Goal: Task Accomplishment & Management: Manage account settings

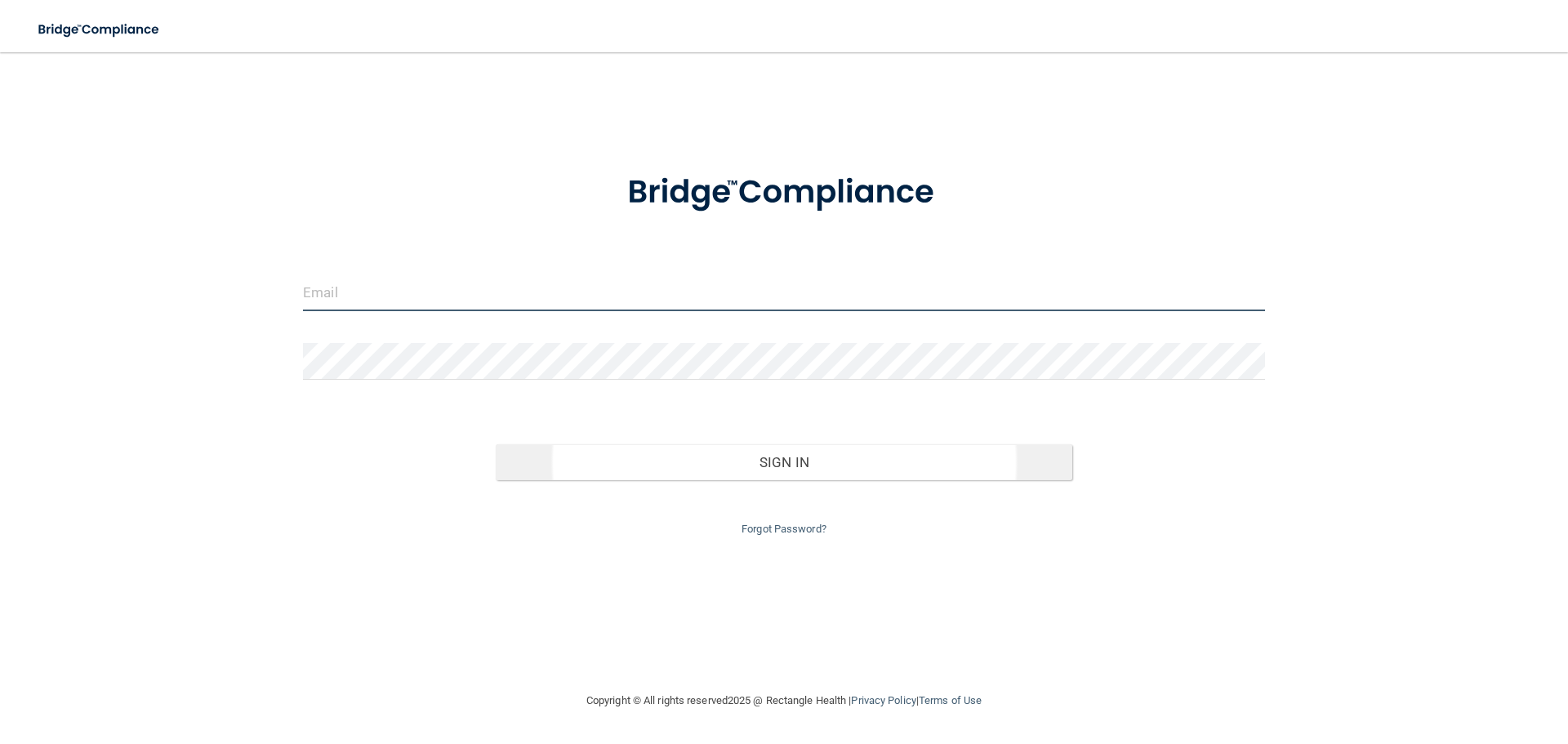
type input "[PERSON_NAME][EMAIL_ADDRESS][DOMAIN_NAME]"
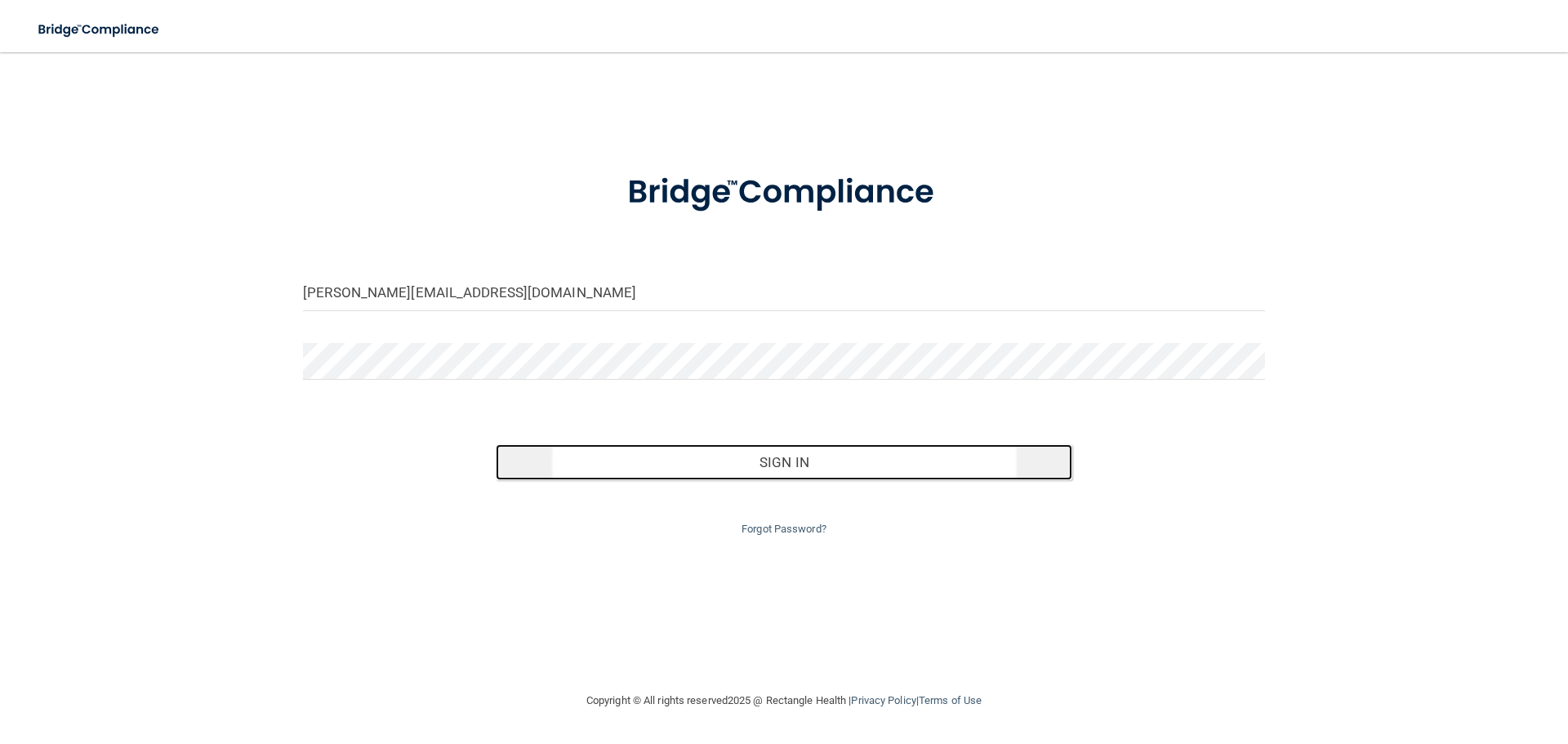
click at [741, 462] on button "Sign In" at bounding box center [784, 462] width 578 height 36
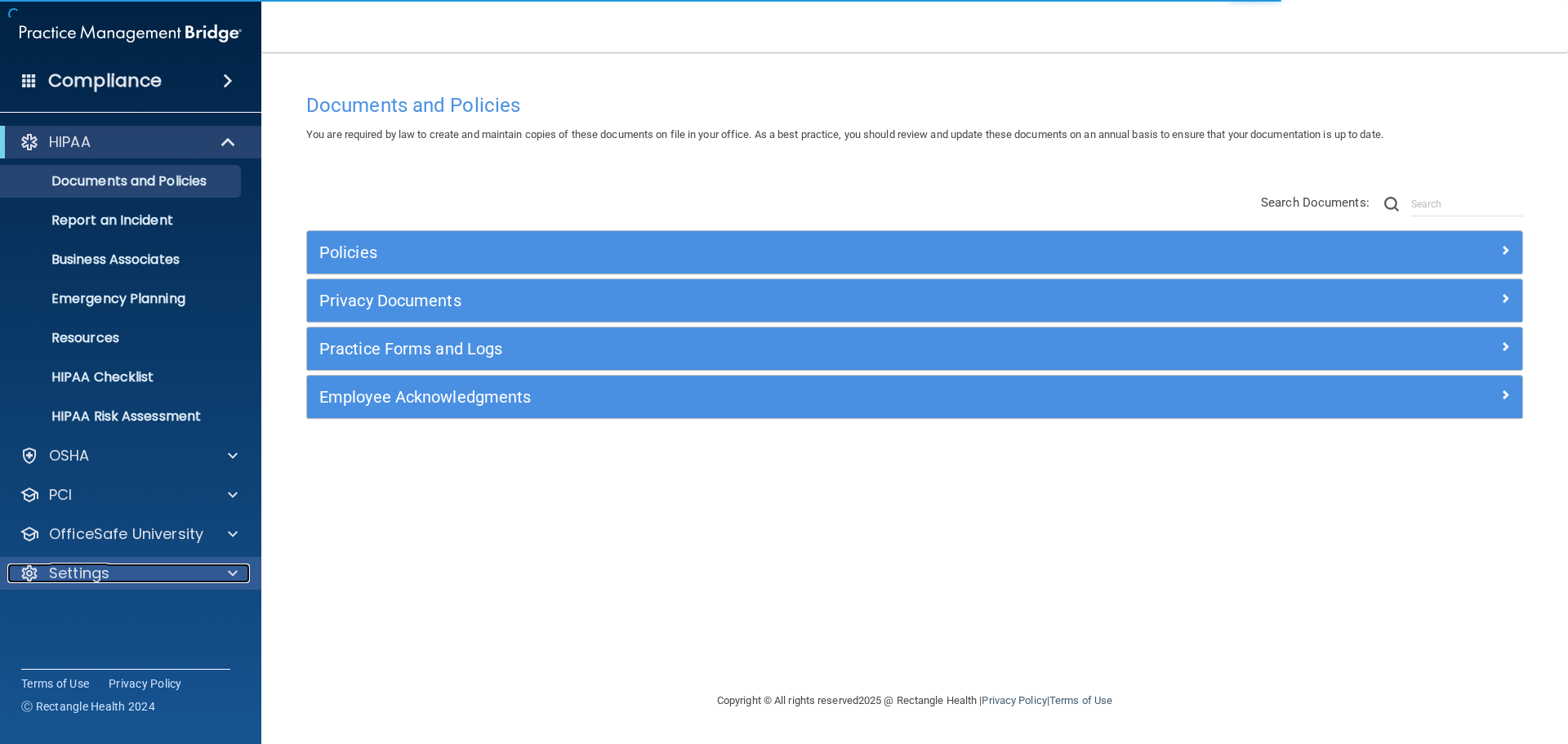
click at [171, 569] on div "Settings" at bounding box center [108, 574] width 203 height 20
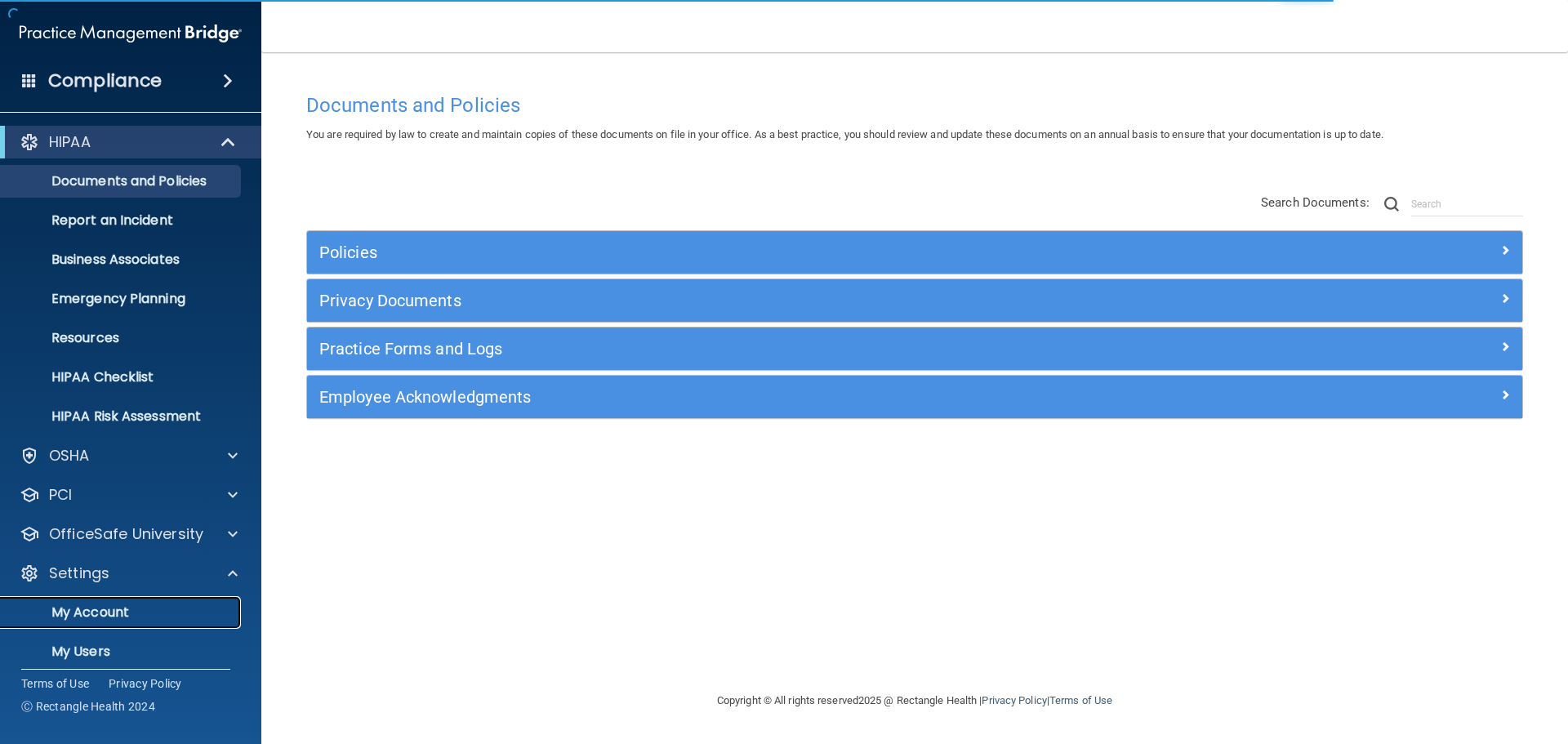
click at [88, 613] on p "My Account" at bounding box center [122, 612] width 223 height 17
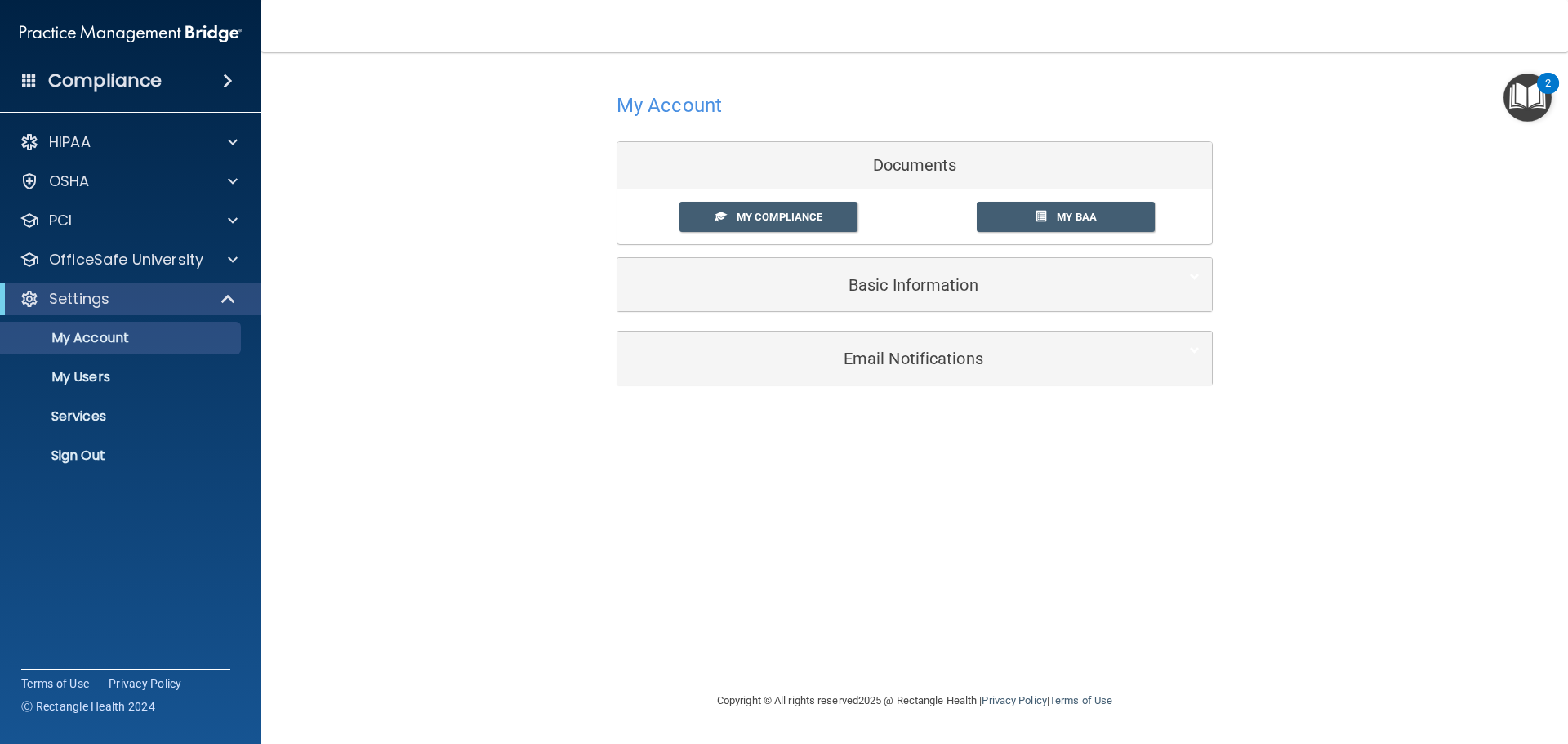
click at [487, 558] on div "My Account Documents My Compliance My Compliance My BAA Basic Information Full …" at bounding box center [914, 372] width 1241 height 606
click at [199, 251] on p "OfficeSafe University" at bounding box center [126, 260] width 155 height 20
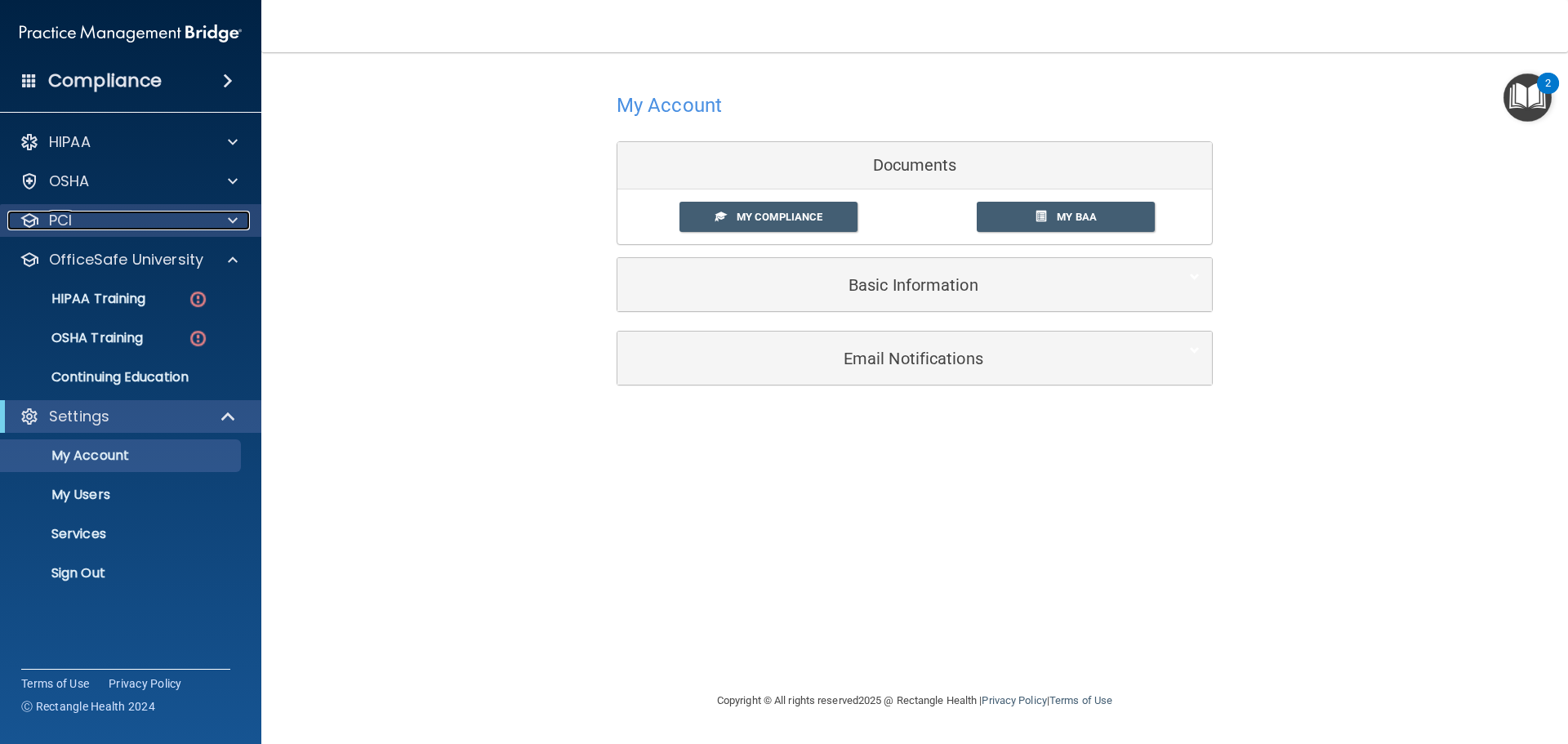
click at [233, 214] on span at bounding box center [233, 221] width 10 height 20
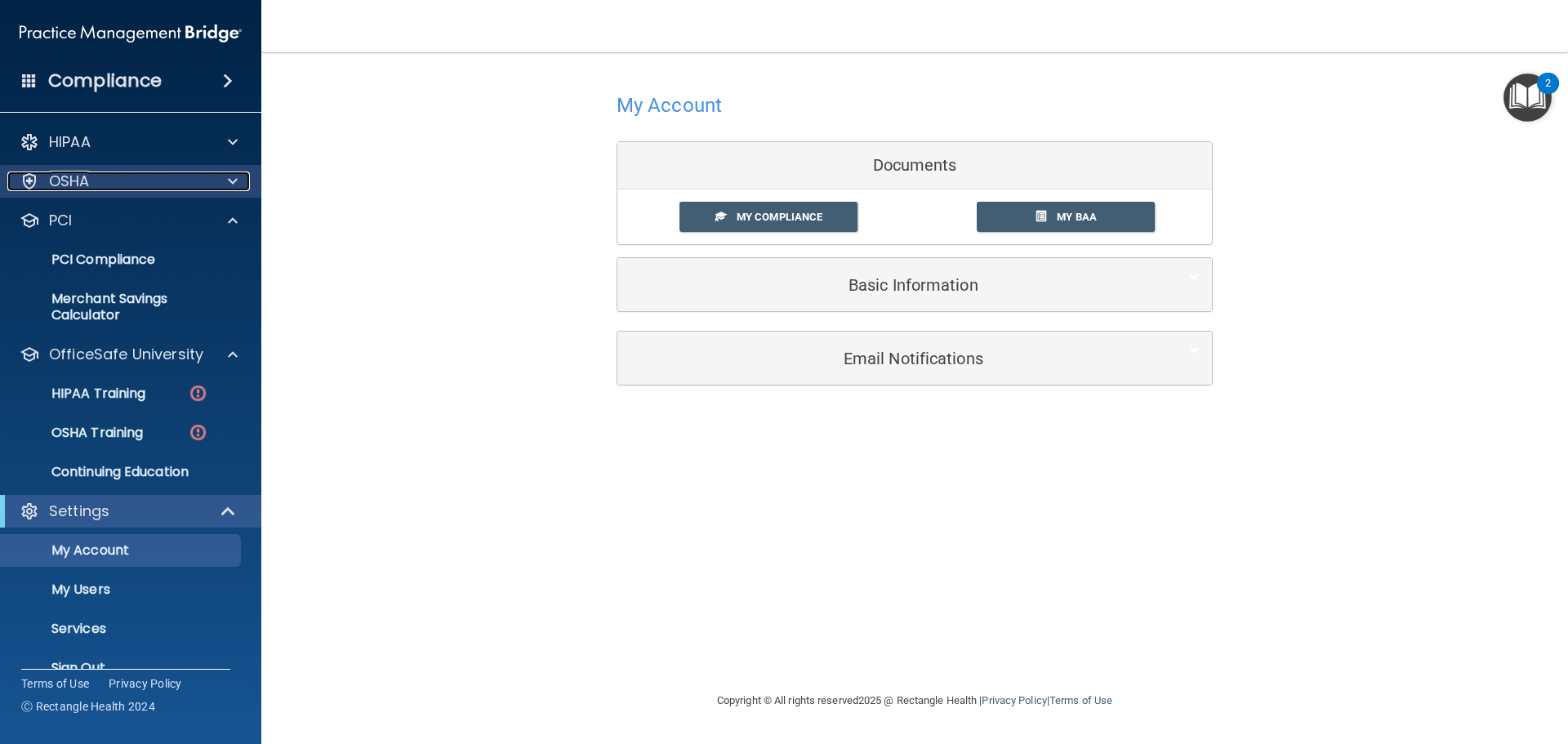
click at [232, 179] on span at bounding box center [233, 181] width 10 height 20
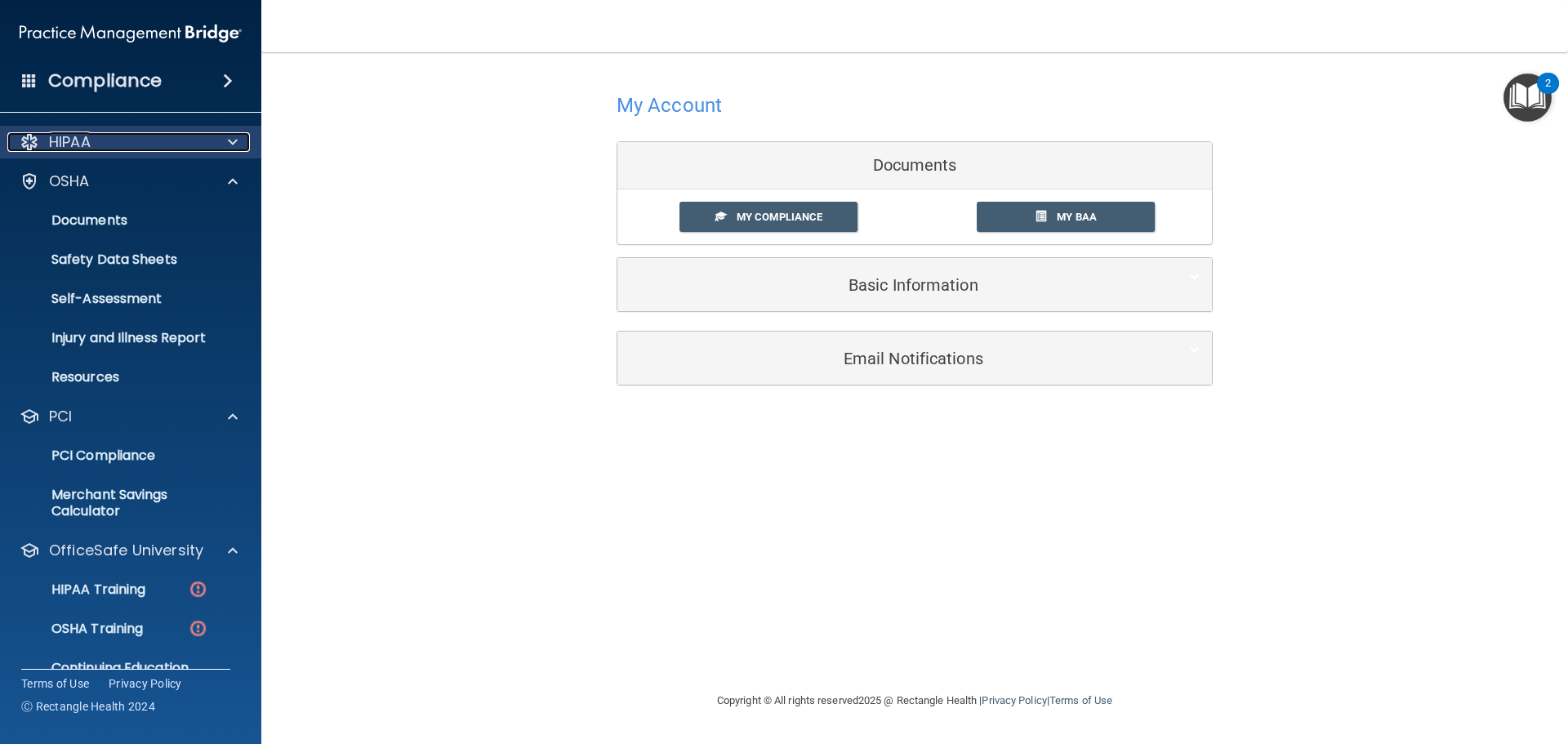
click at [238, 139] on div at bounding box center [230, 142] width 41 height 20
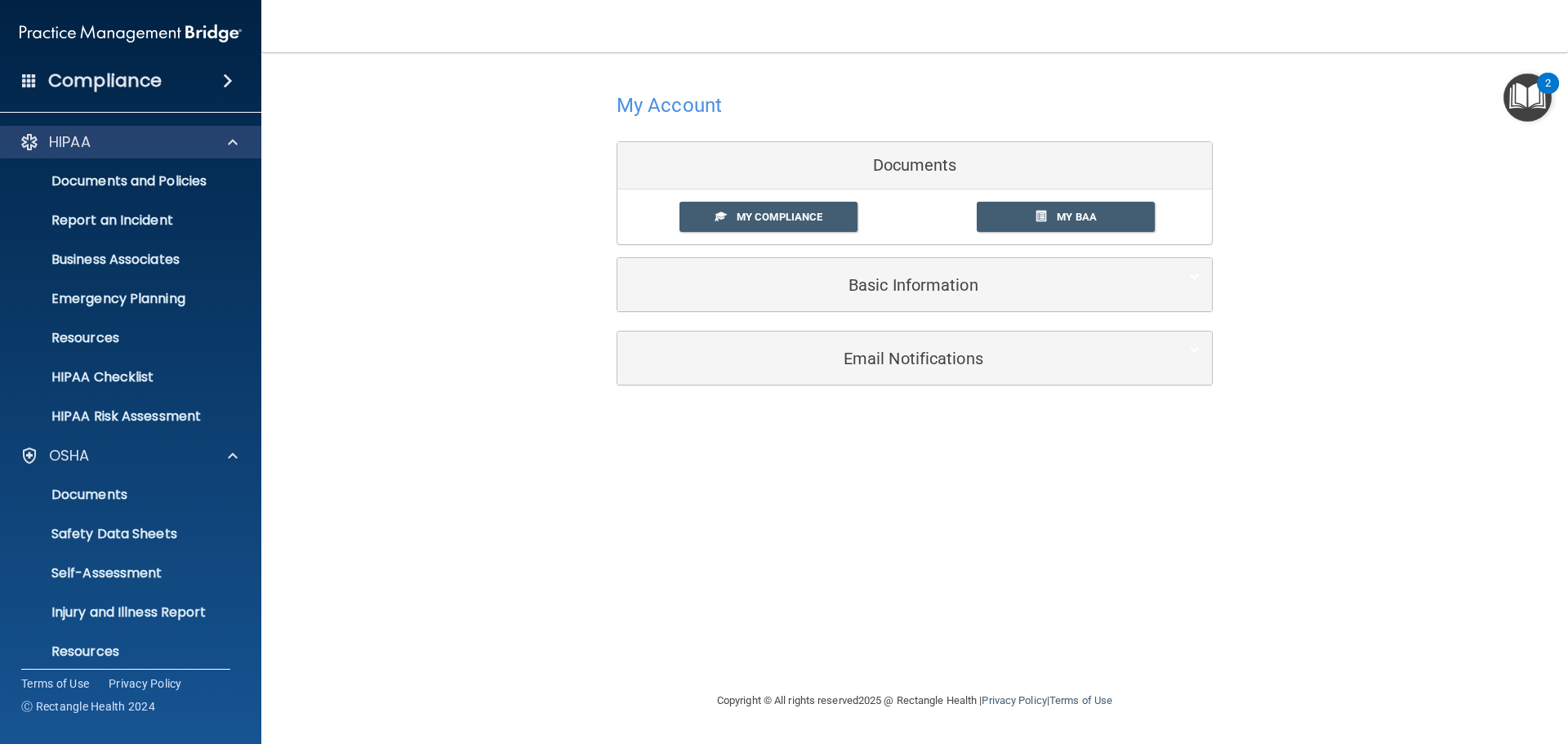
click at [233, 152] on div "HIPAA" at bounding box center [131, 142] width 262 height 32
click at [233, 144] on span at bounding box center [233, 142] width 10 height 20
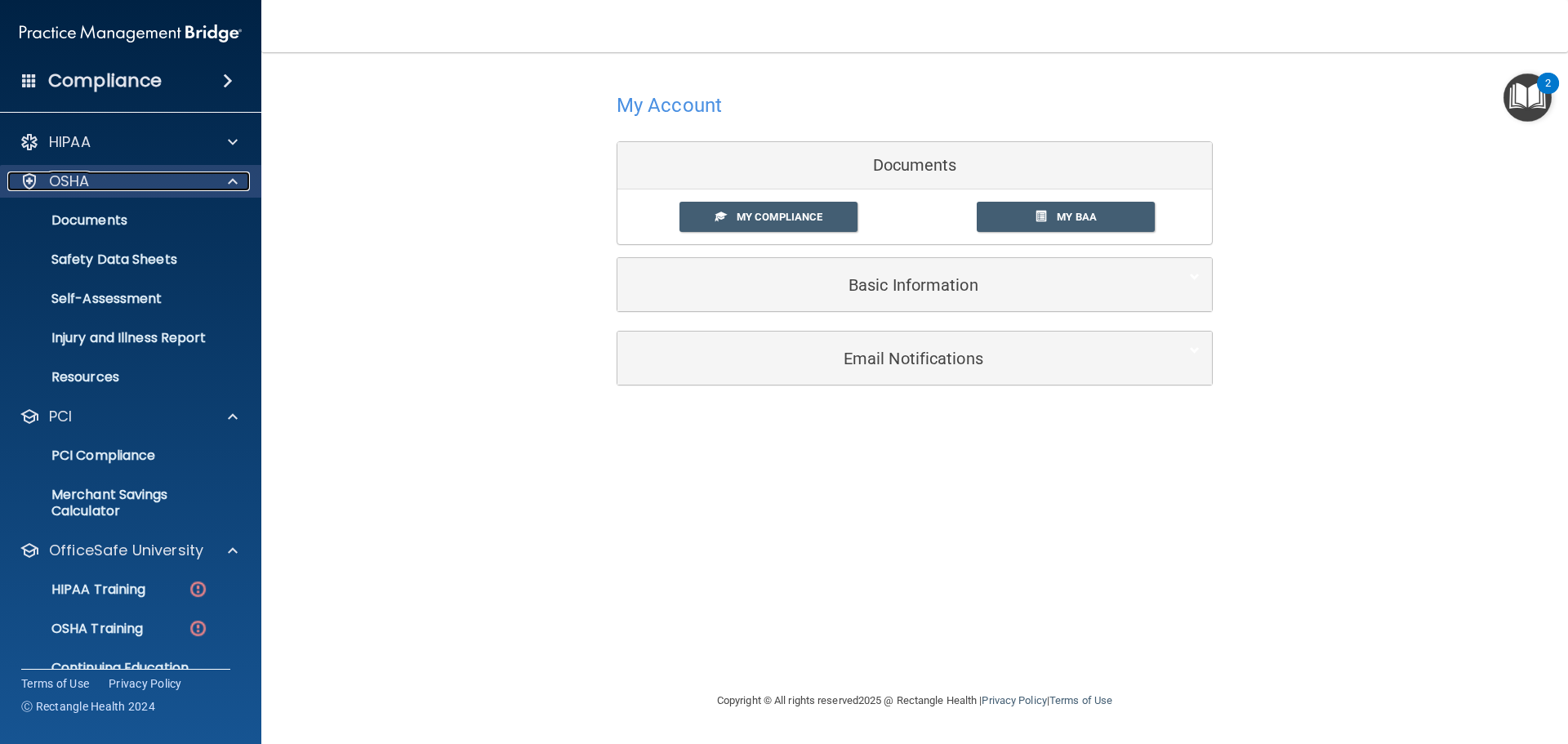
click at [233, 180] on span at bounding box center [233, 181] width 10 height 20
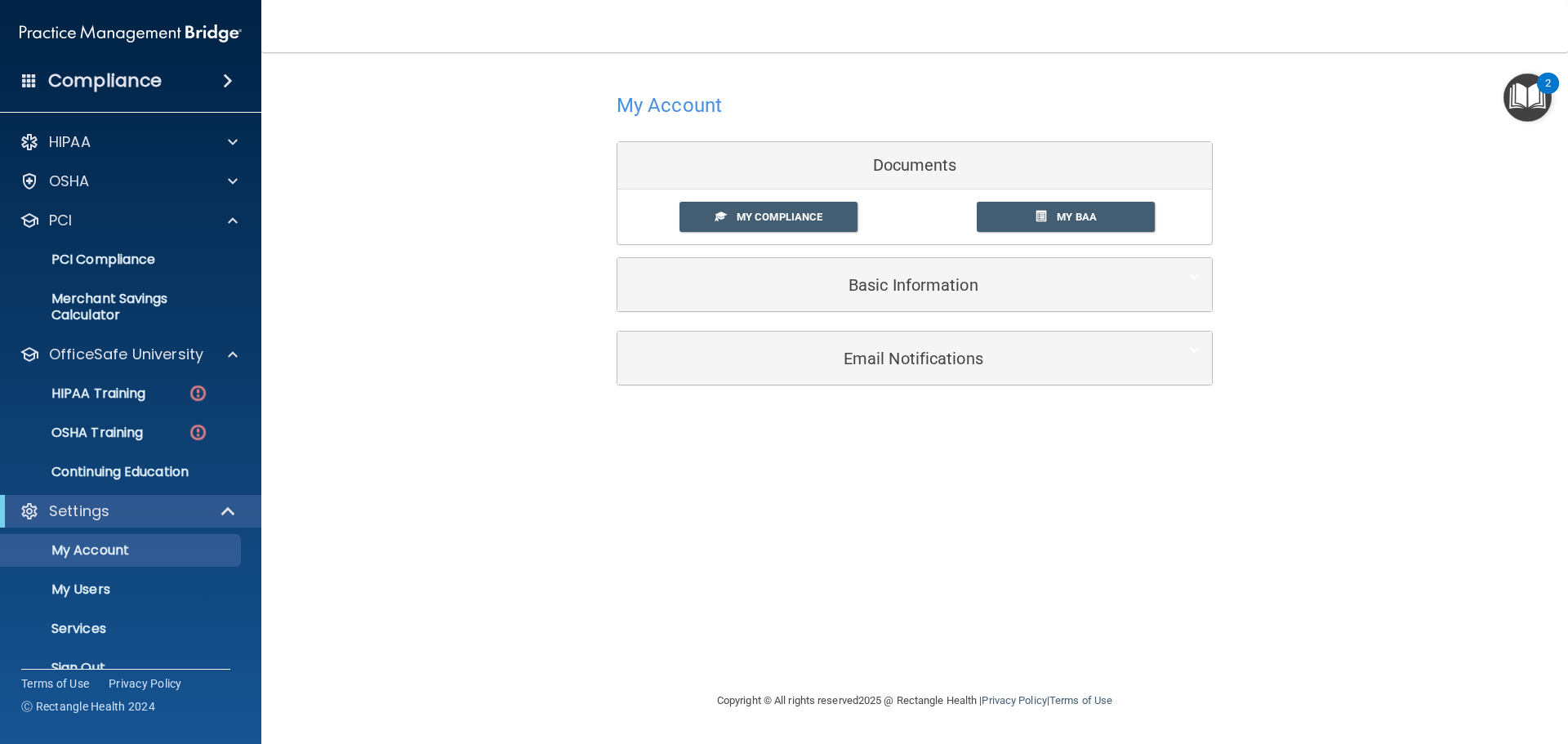
click at [414, 476] on div "My Account Documents My Compliance My Compliance My BAA Basic Information Full …" at bounding box center [914, 372] width 1241 height 606
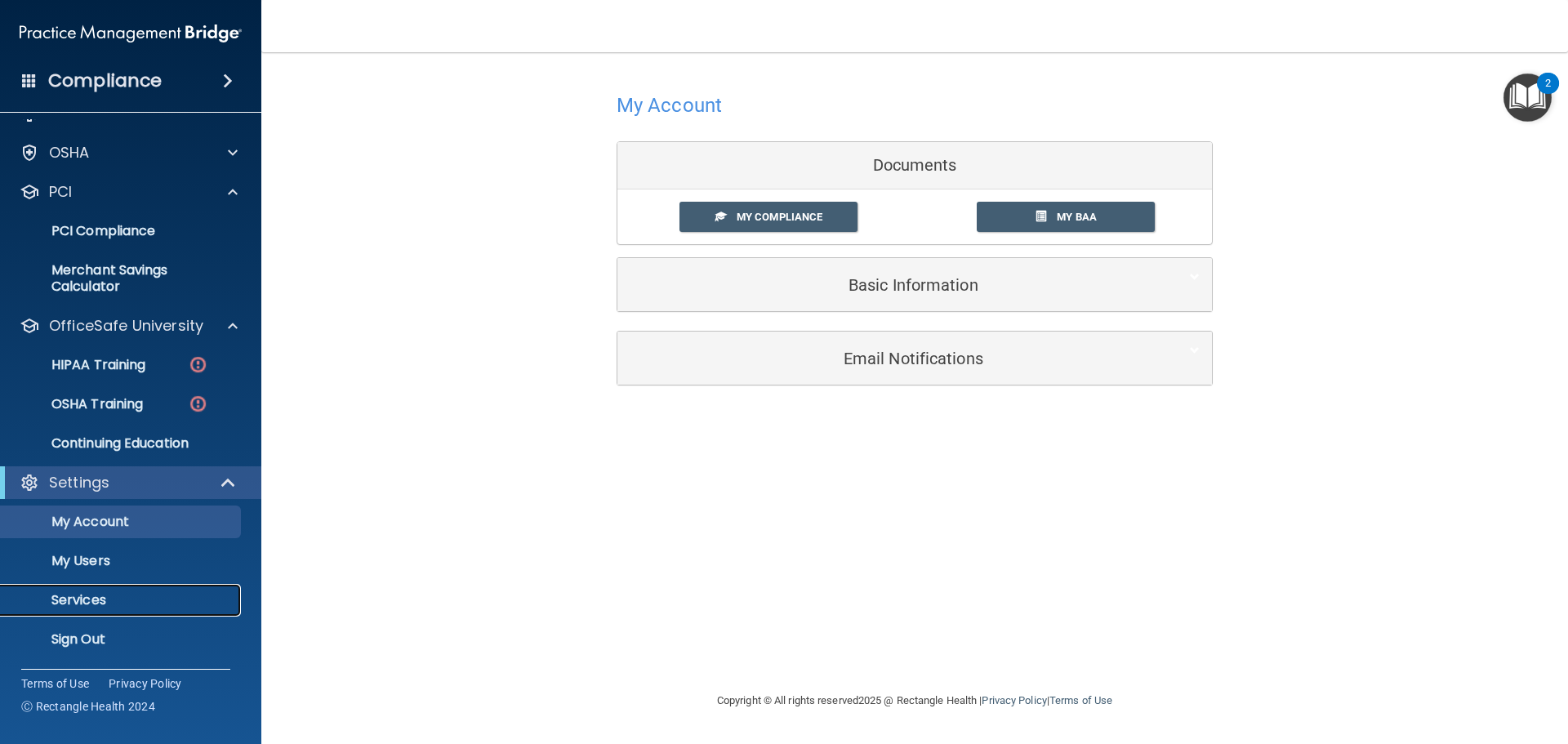
click at [88, 598] on p "Services" at bounding box center [122, 600] width 223 height 17
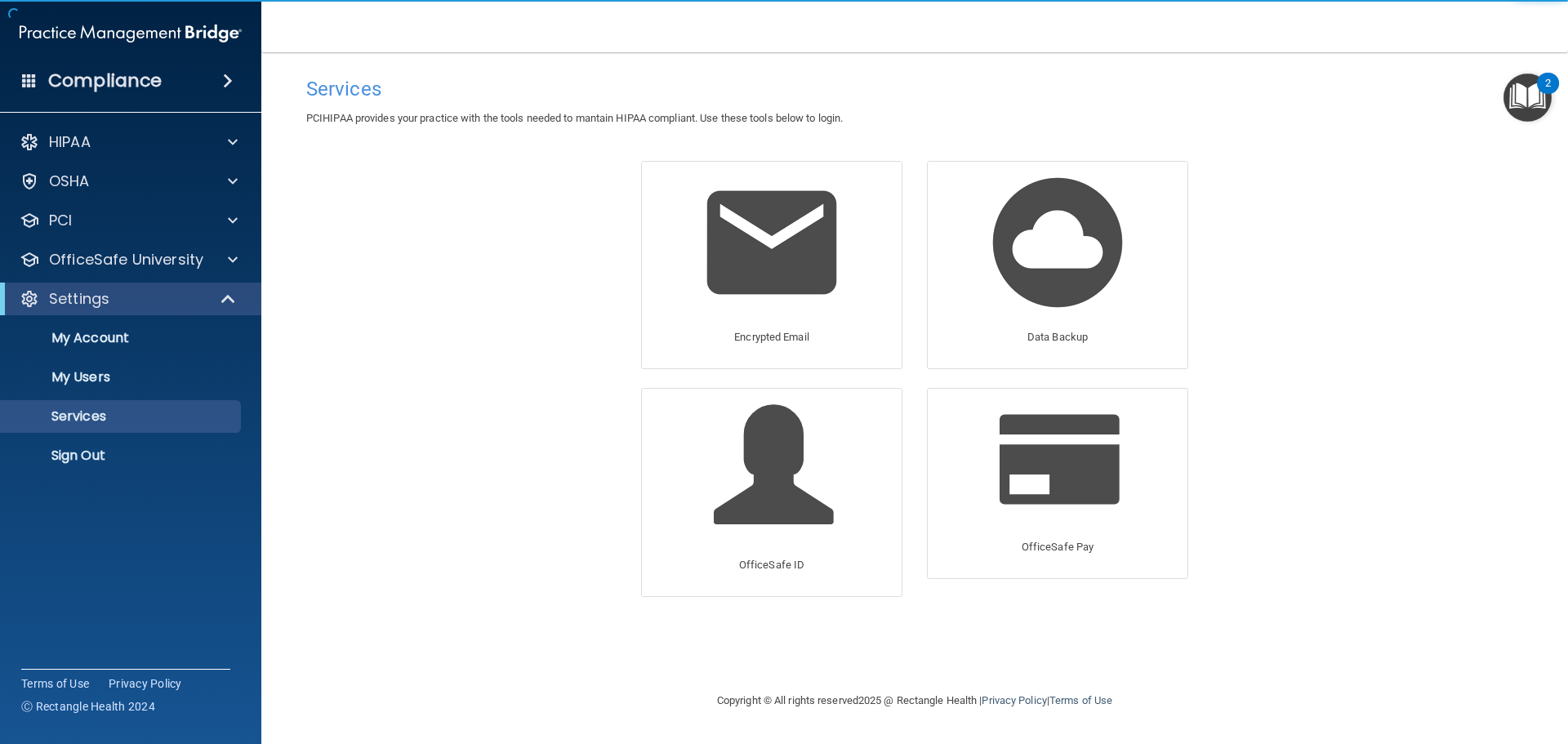
click at [113, 79] on h4 "Compliance" at bounding box center [104, 81] width 113 height 23
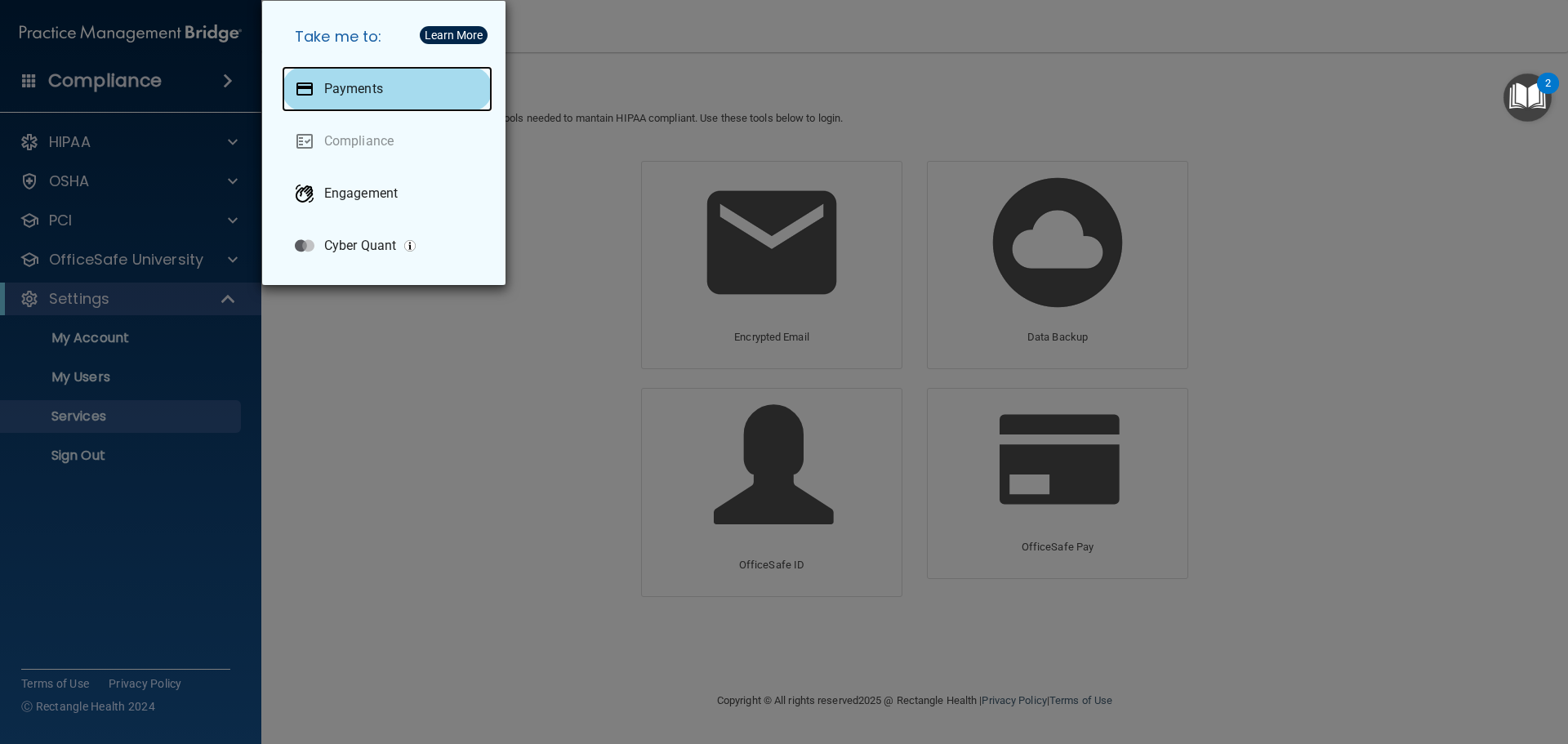
click at [356, 89] on p "Payments" at bounding box center [353, 89] width 59 height 17
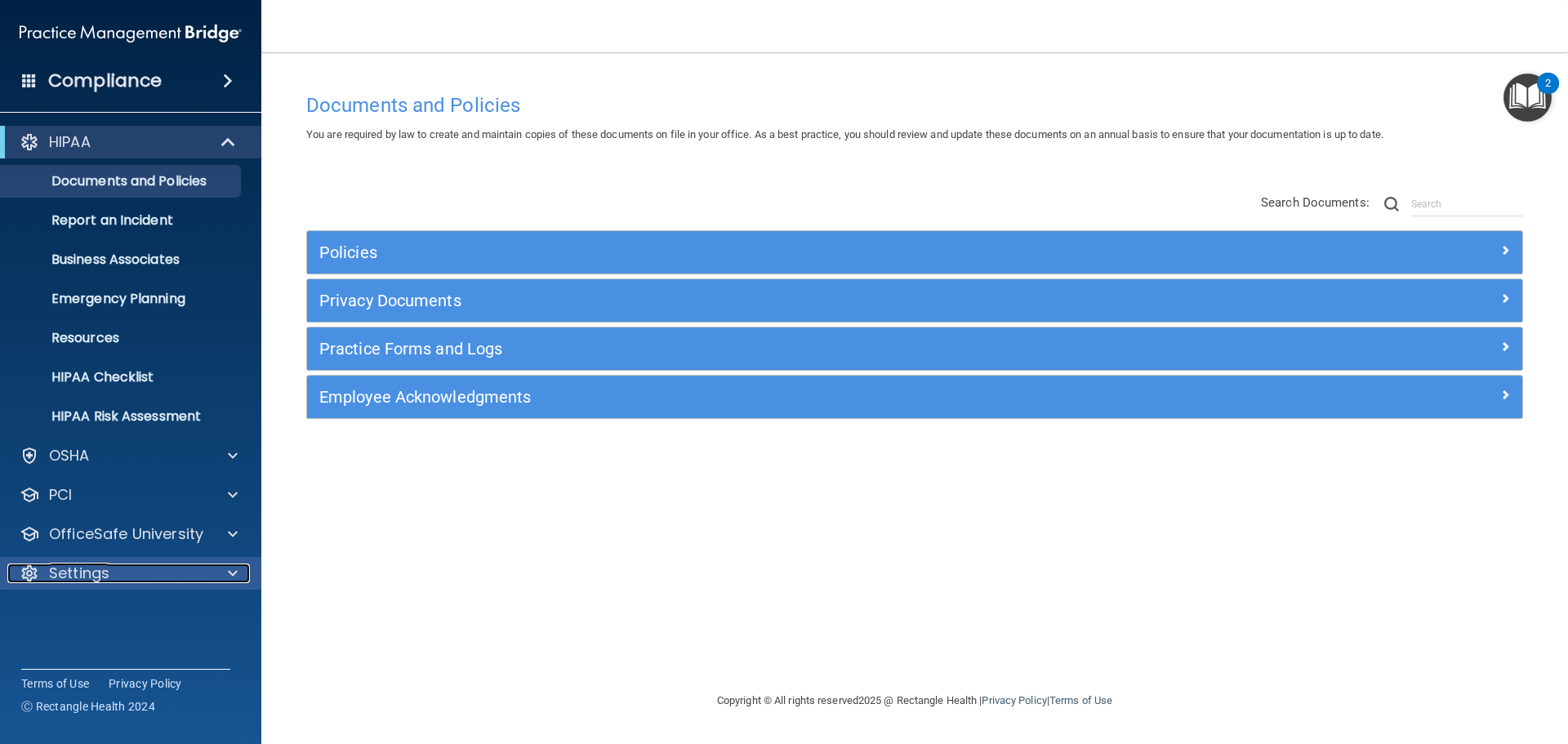
click at [72, 579] on p "Settings" at bounding box center [79, 574] width 60 height 20
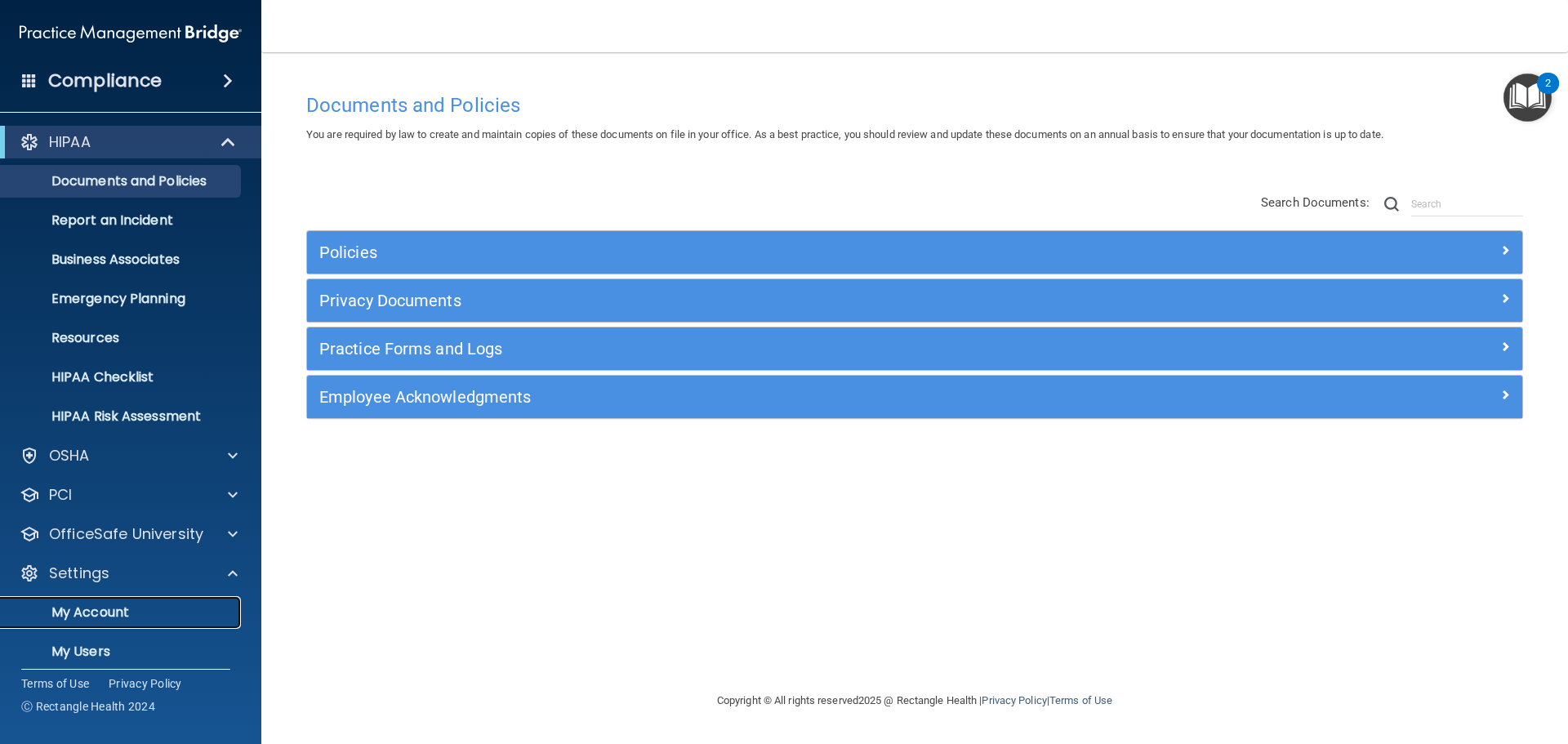
click at [81, 610] on p "My Account" at bounding box center [122, 612] width 223 height 17
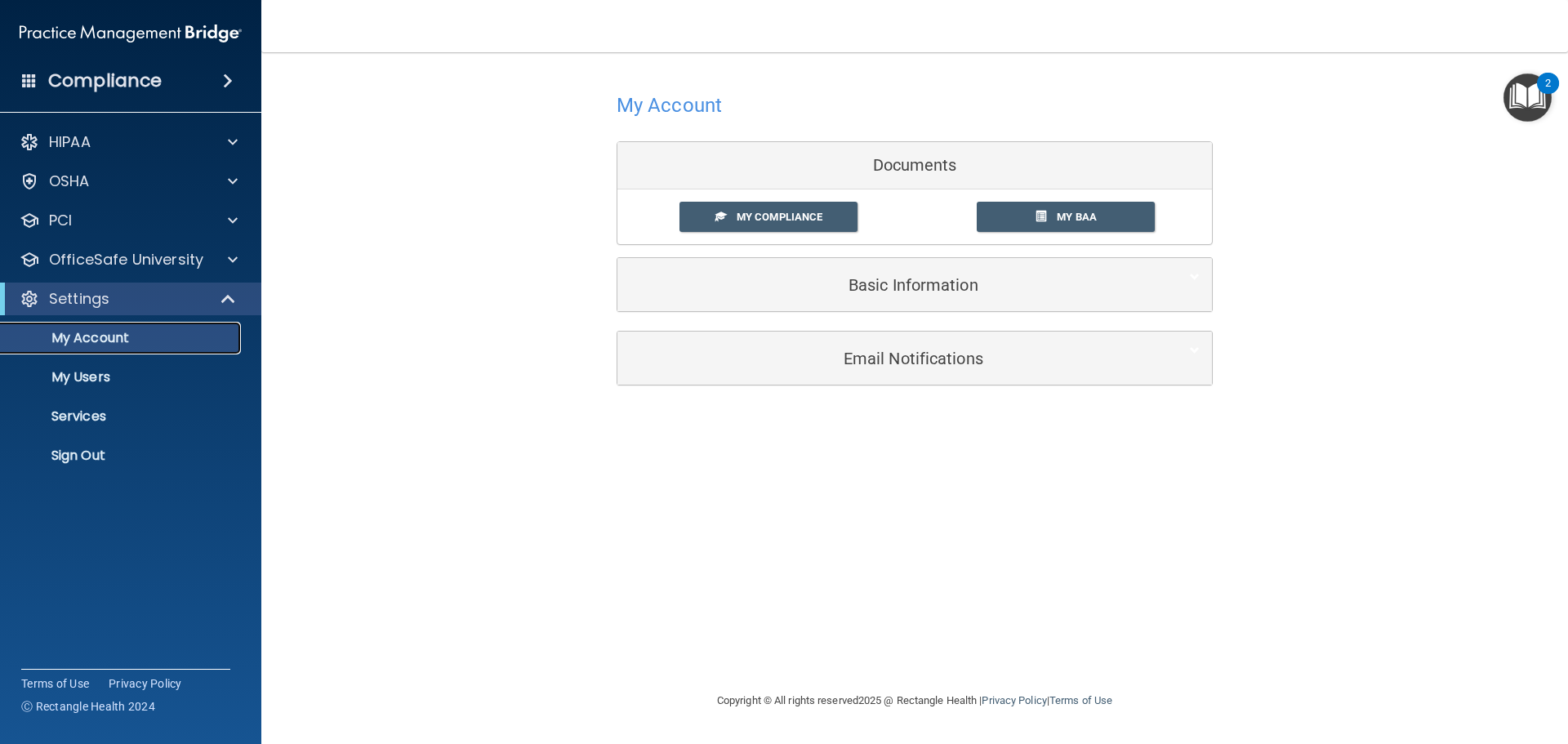
click at [98, 341] on p "My Account" at bounding box center [122, 338] width 223 height 17
click at [97, 366] on link "My Users" at bounding box center [112, 377] width 257 height 32
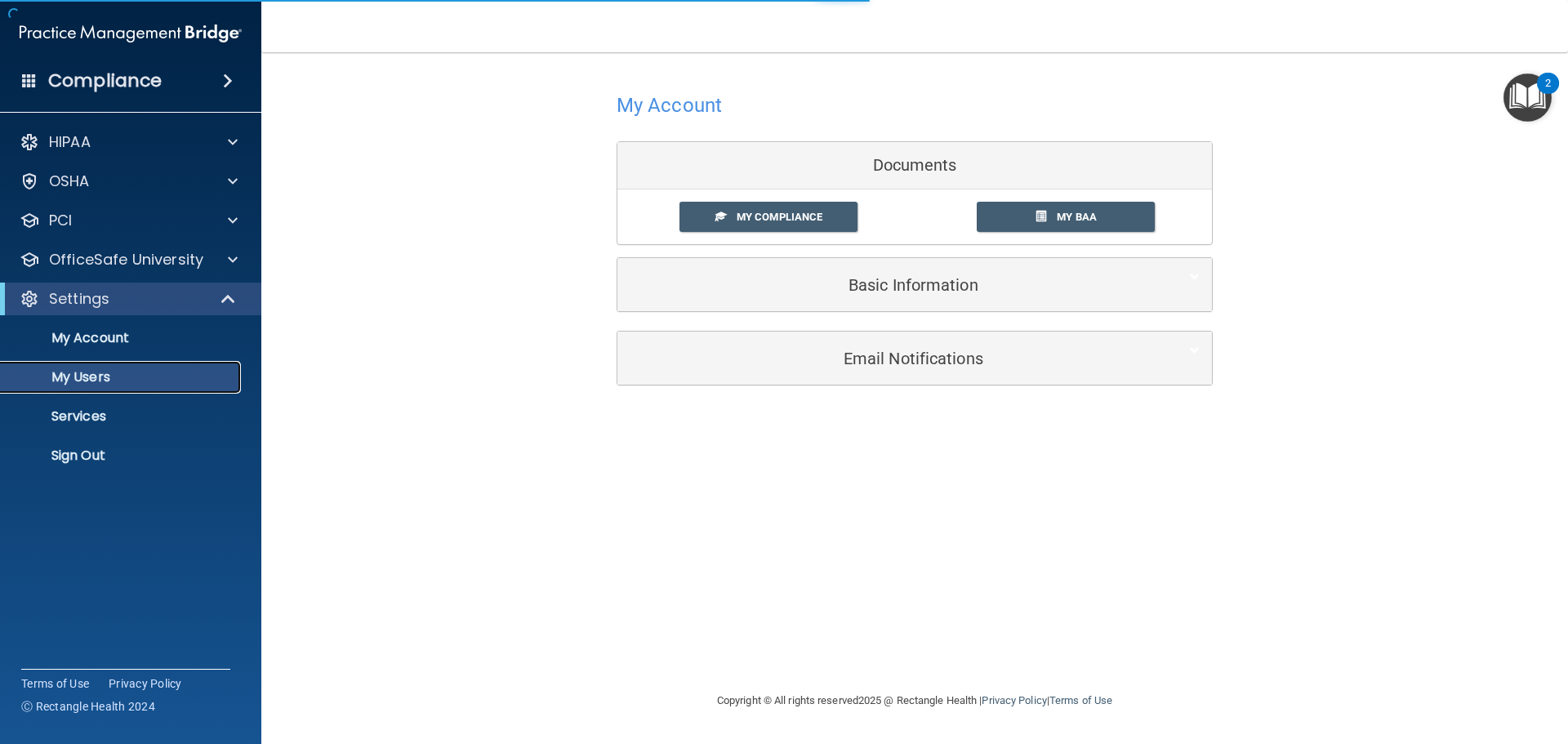
select select "20"
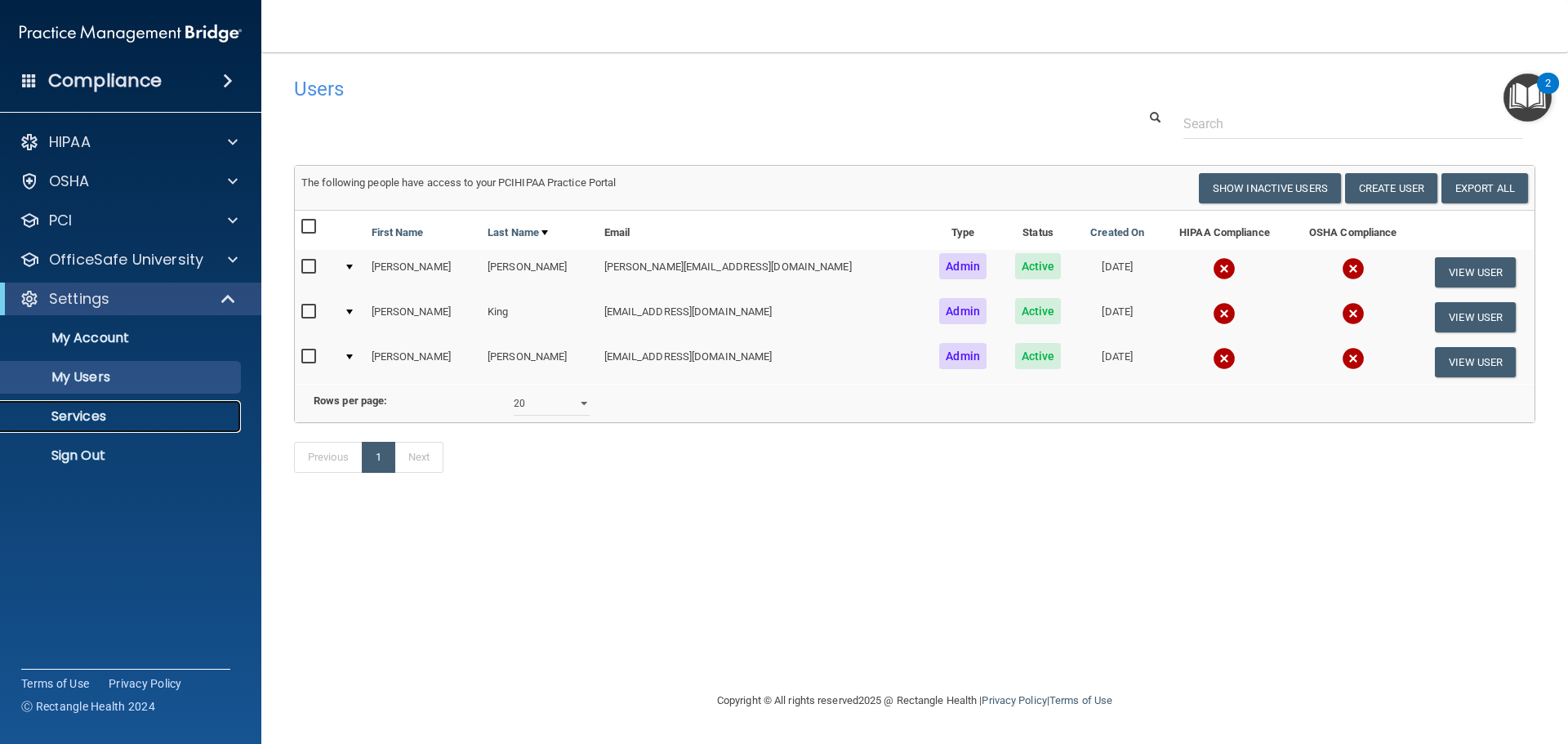
click at [85, 411] on p "Services" at bounding box center [122, 416] width 223 height 17
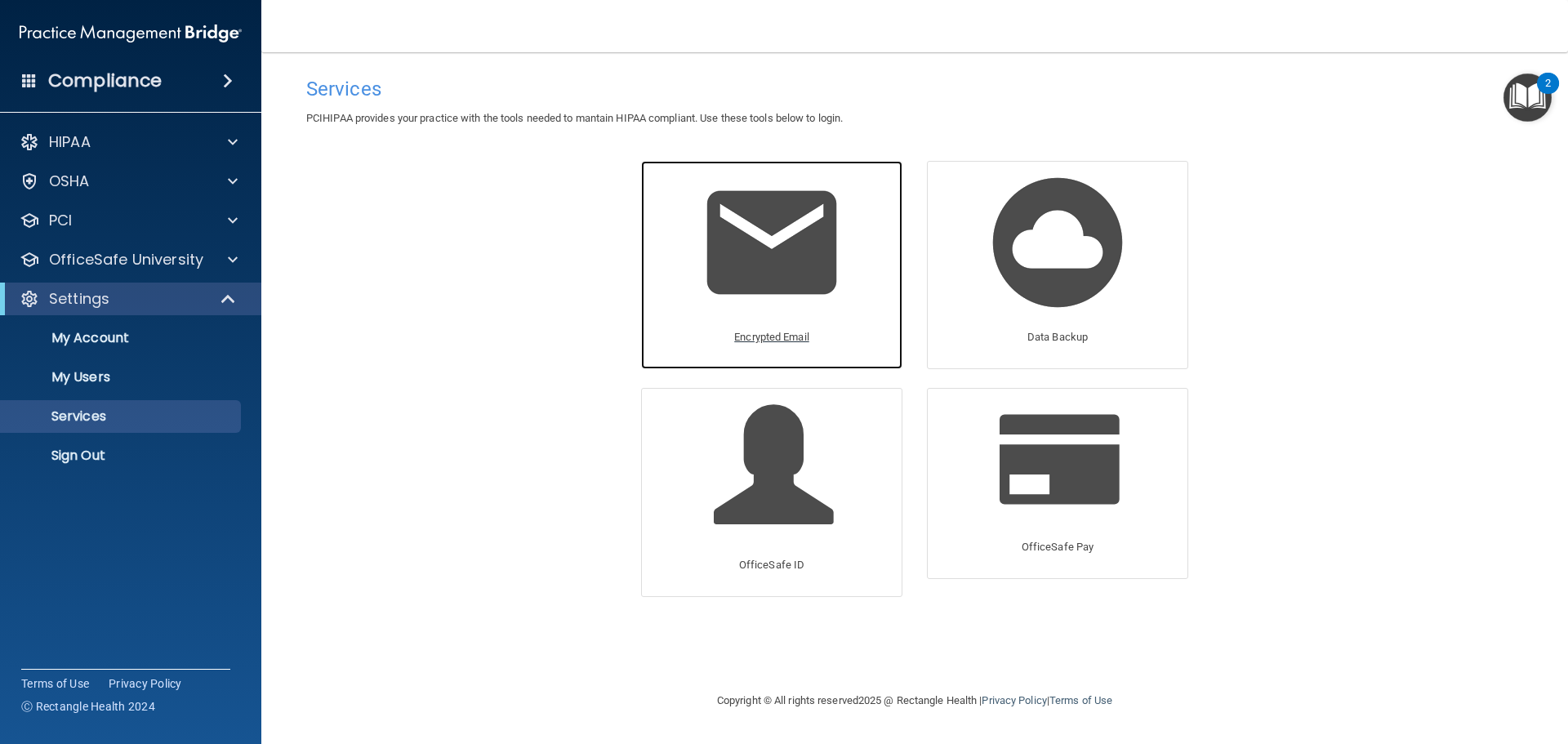
click at [768, 242] on img at bounding box center [771, 242] width 155 height 155
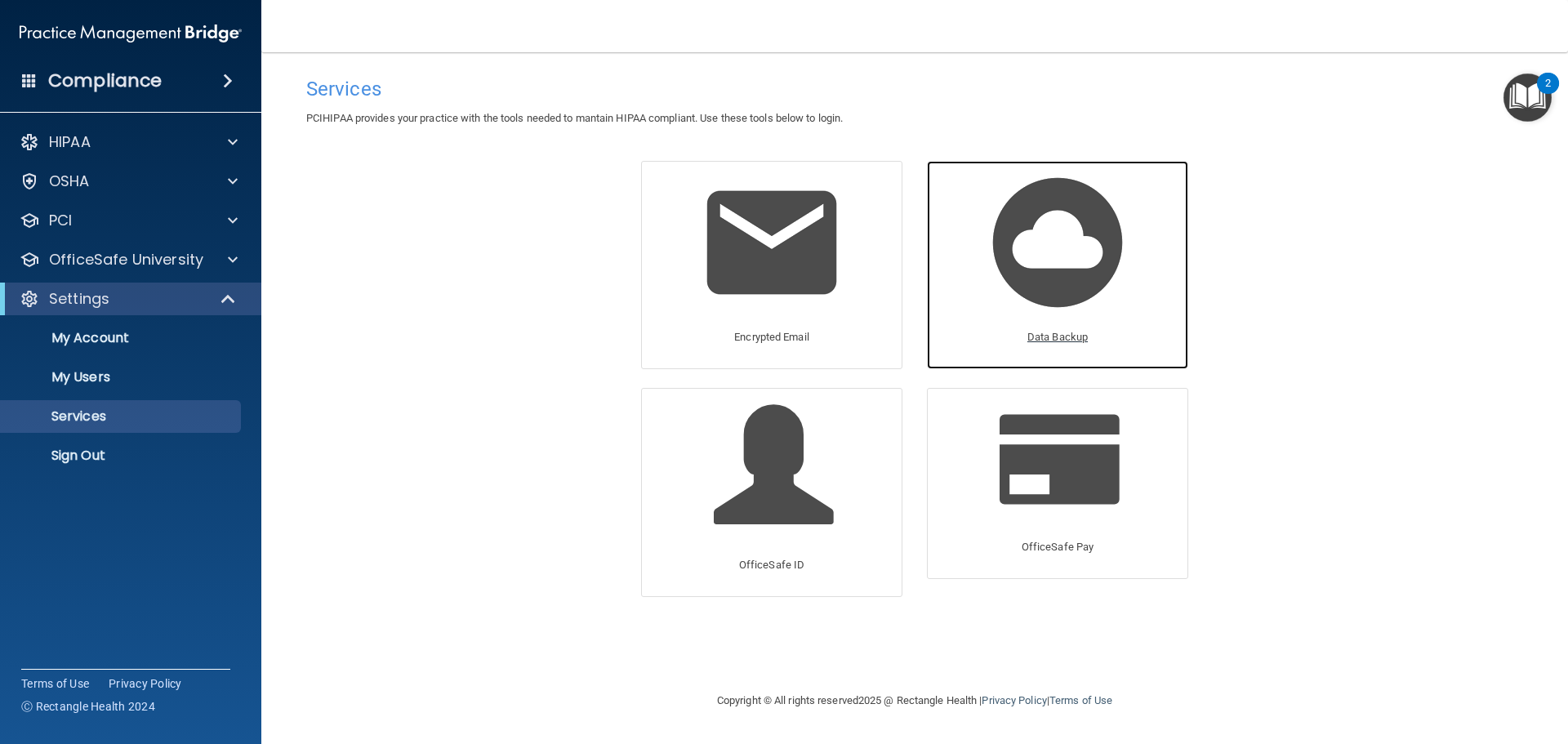
click at [1072, 270] on img at bounding box center [1057, 242] width 155 height 155
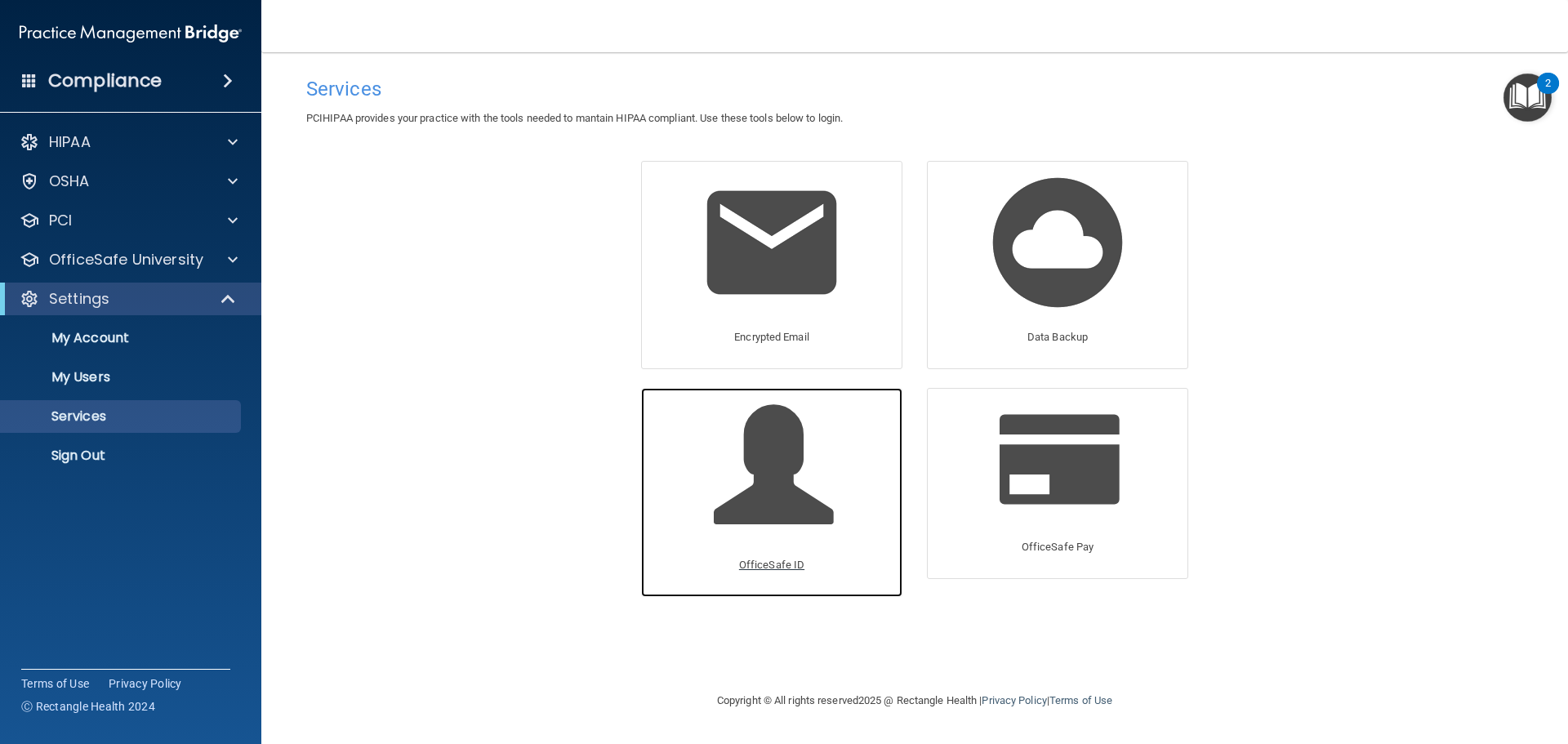
click at [764, 453] on span at bounding box center [790, 477] width 155 height 143
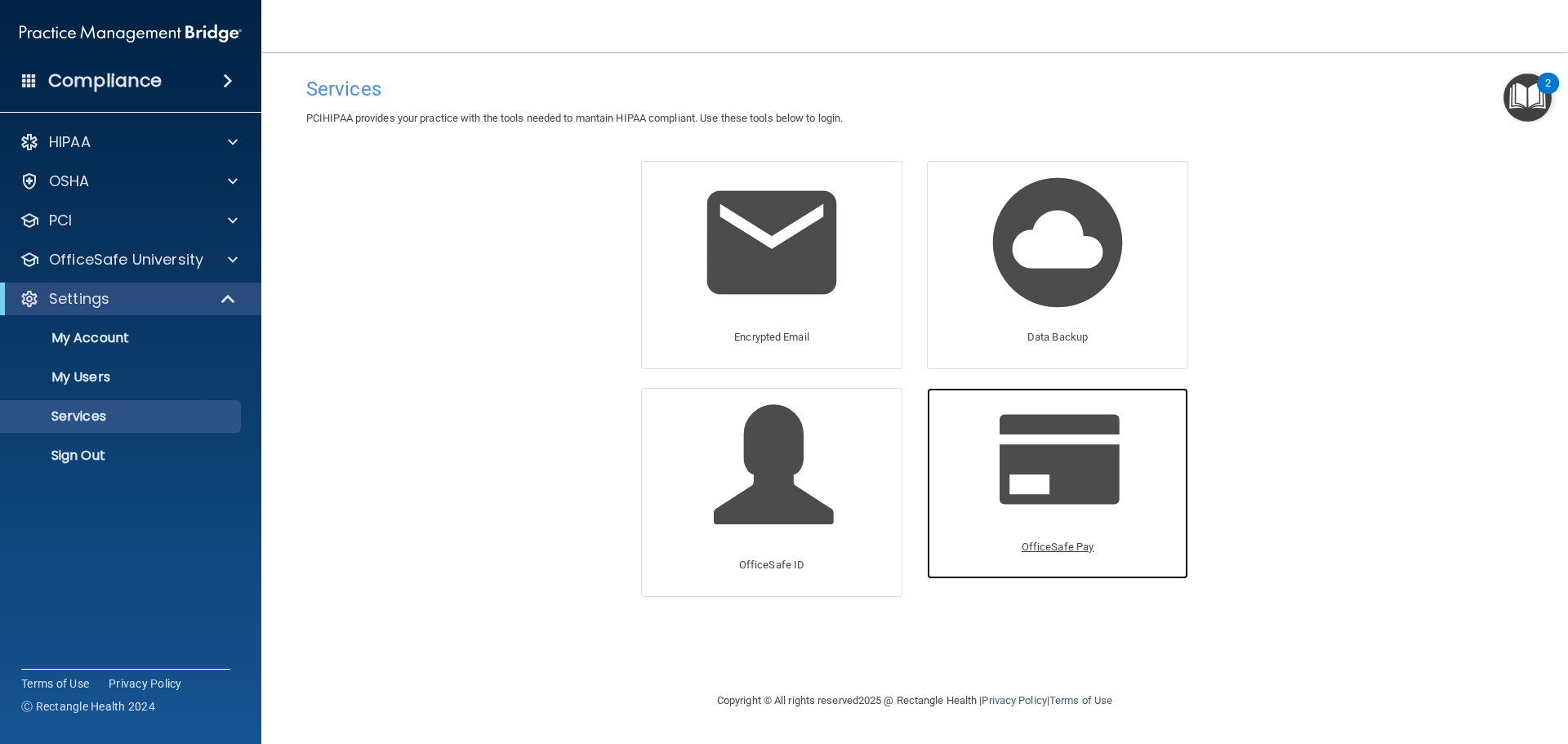
click at [1095, 452] on span at bounding box center [1077, 457] width 155 height 103
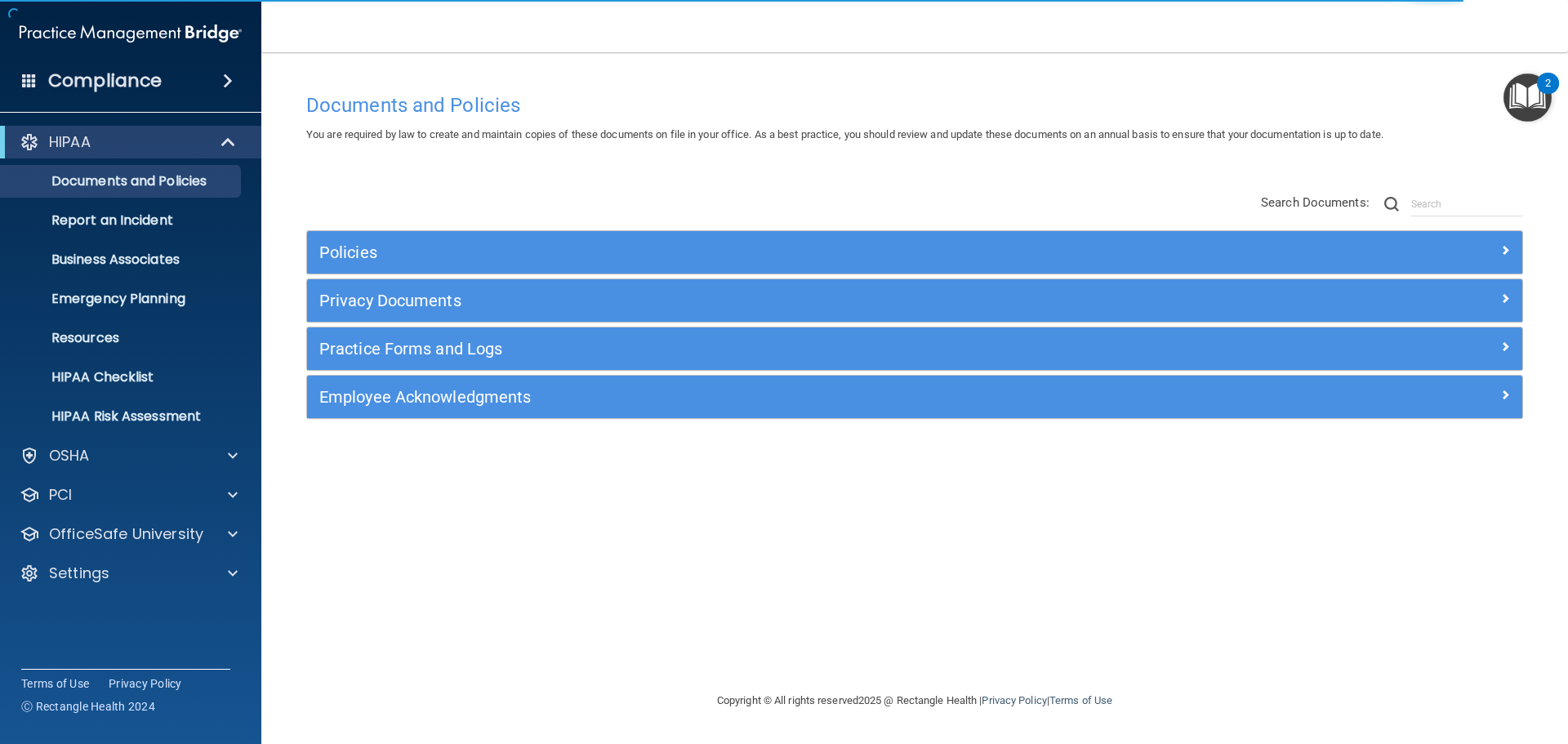
click at [201, 82] on div "Compliance" at bounding box center [131, 80] width 261 height 36
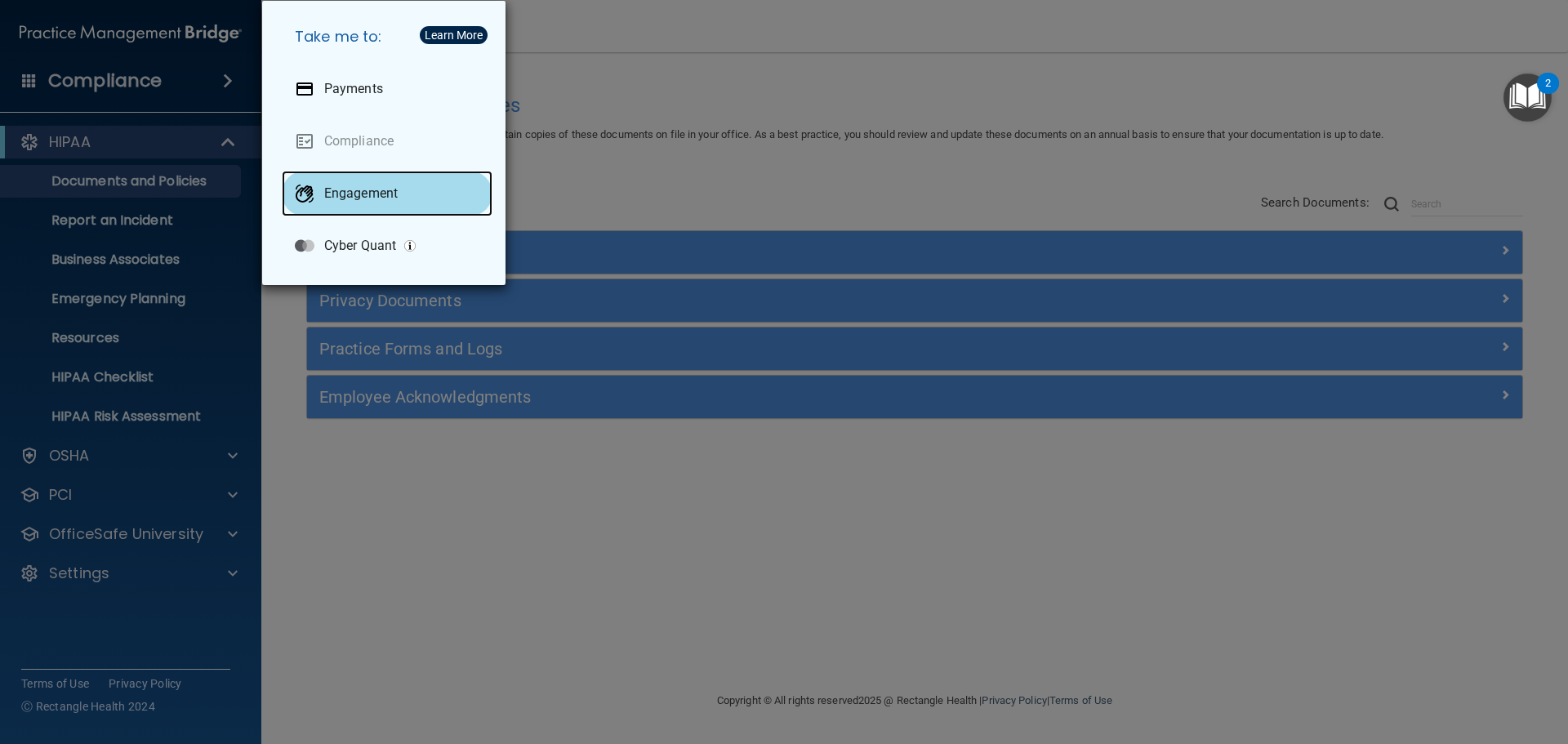
click at [357, 196] on p "Engagement" at bounding box center [361, 194] width 74 height 17
click at [749, 85] on div "Take me to: Payments Compliance Engagement Cyber Quant" at bounding box center [784, 372] width 1568 height 744
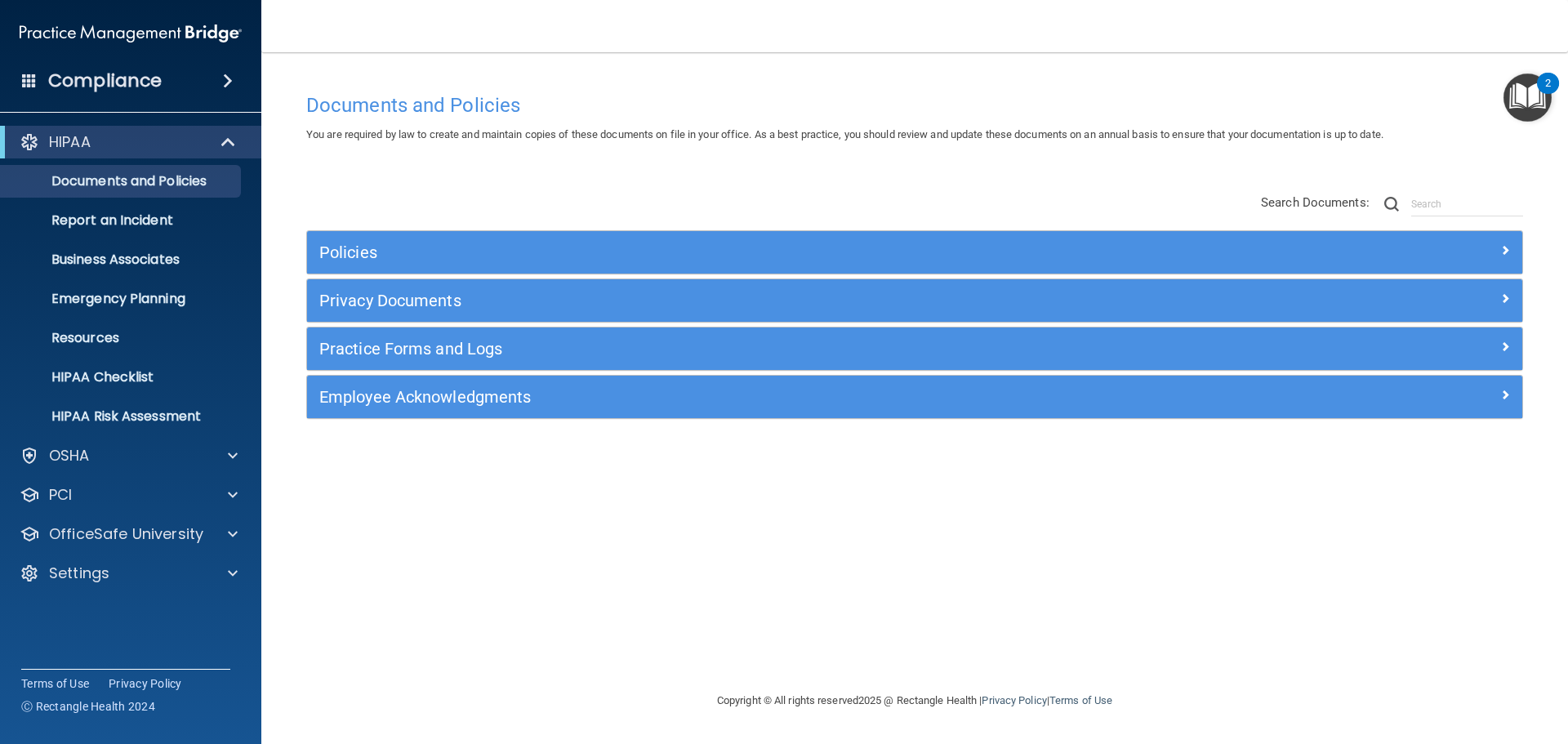
click at [632, 48] on nav "Toggle navigation Kristi Cox kristi@drjaytrussler.com Manage My Enterprise Jay …" at bounding box center [914, 26] width 1307 height 52
